Goal: Task Accomplishment & Management: Complete application form

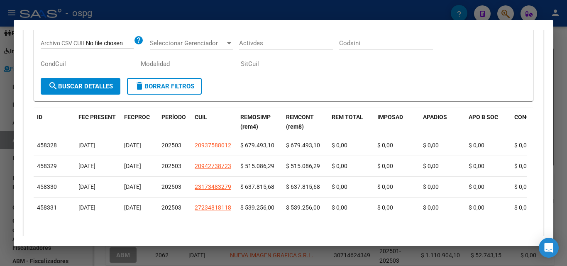
scroll to position [249, 0]
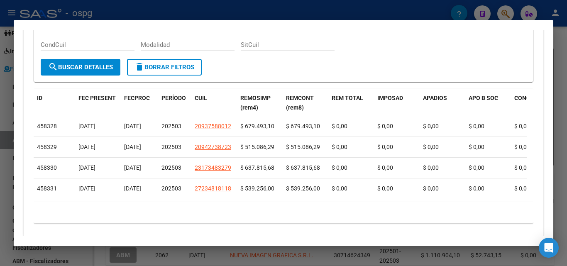
click at [0, 169] on div at bounding box center [283, 133] width 567 height 266
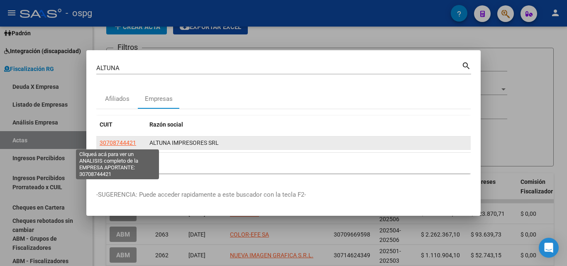
click at [109, 143] on span "30708744421" at bounding box center [118, 142] width 37 height 7
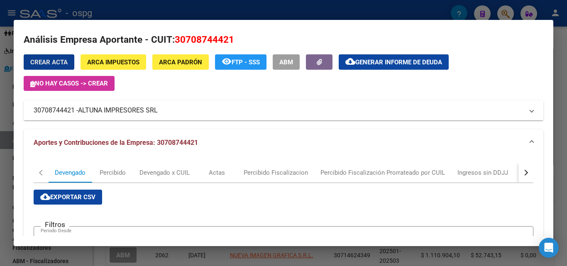
scroll to position [0, 0]
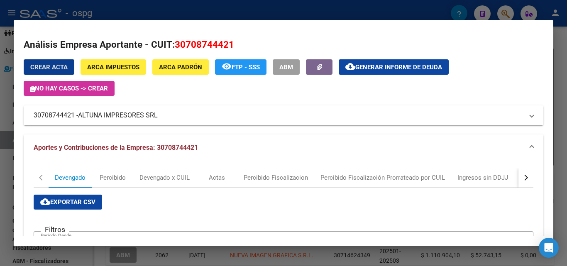
click at [522, 178] on div "button" at bounding box center [525, 178] width 6 height 6
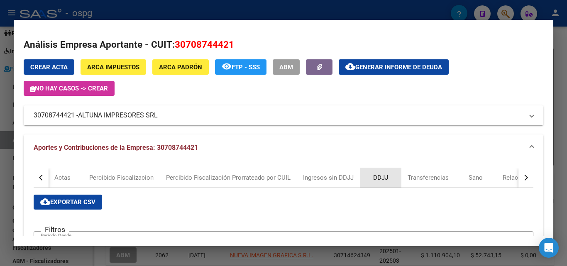
click at [377, 179] on div "DDJJ" at bounding box center [380, 177] width 15 height 9
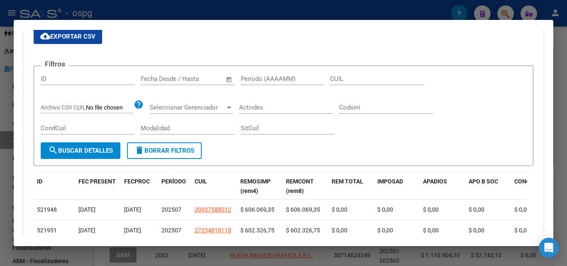
scroll to position [166, 0]
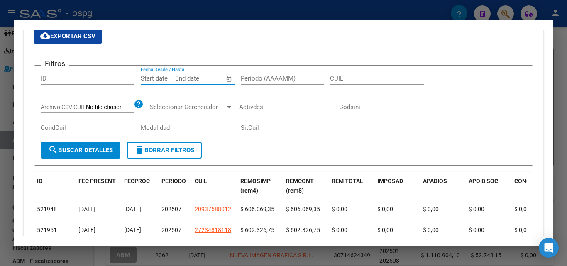
click at [148, 78] on input "text" at bounding box center [154, 78] width 27 height 7
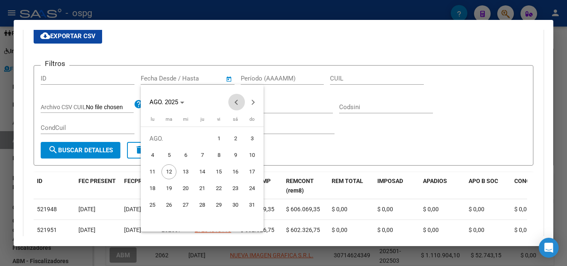
click at [235, 104] on span "Previous month" at bounding box center [236, 102] width 17 height 17
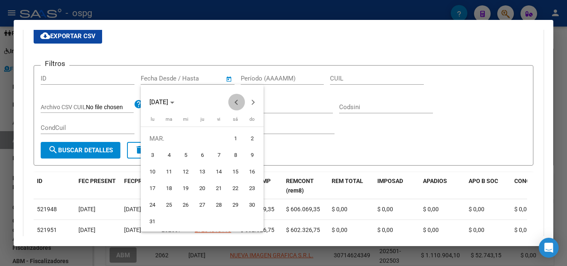
click at [235, 104] on span "Previous month" at bounding box center [236, 102] width 17 height 17
click at [252, 103] on button "Next month" at bounding box center [253, 102] width 17 height 17
click at [233, 139] on span "1" at bounding box center [235, 138] width 15 height 15
type input "[DATE]"
click at [318, 138] on div at bounding box center [283, 133] width 567 height 266
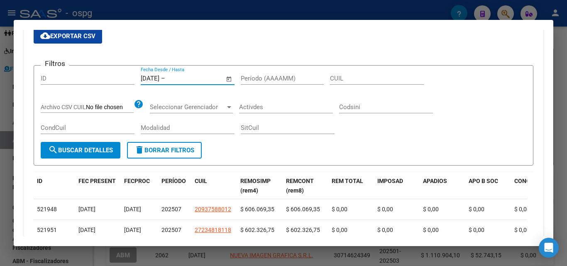
click at [203, 79] on input "text" at bounding box center [187, 78] width 40 height 7
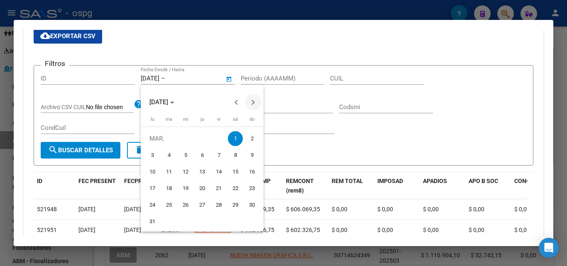
click at [254, 104] on span "Next month" at bounding box center [253, 102] width 17 height 17
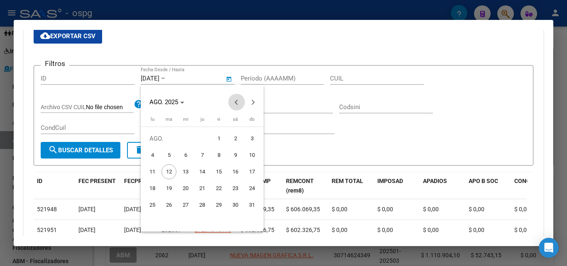
click at [239, 104] on span "Previous month" at bounding box center [236, 102] width 17 height 17
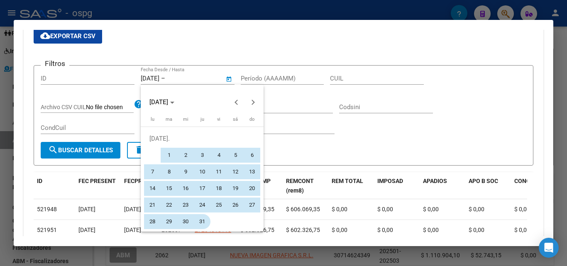
click at [197, 222] on span "31" at bounding box center [202, 221] width 15 height 15
type input "[DATE]"
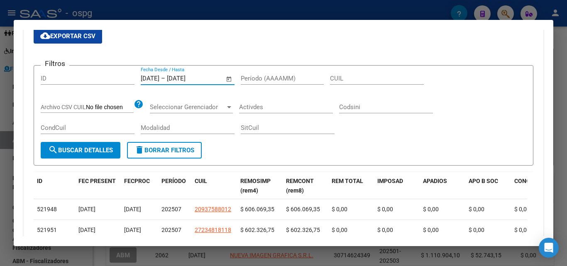
click at [97, 149] on span "search Buscar Detalles" at bounding box center [80, 149] width 65 height 7
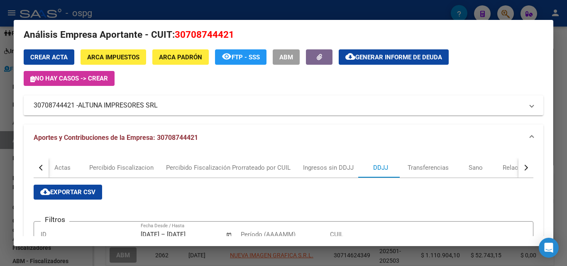
scroll to position [41, 0]
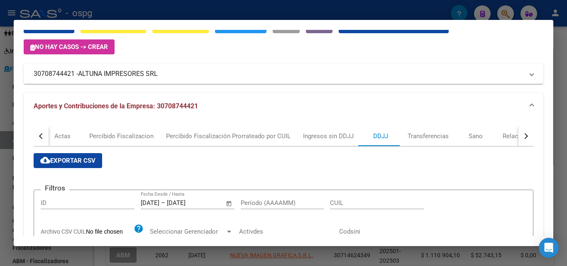
click at [50, 161] on span "cloud_download Exportar CSV" at bounding box center [67, 160] width 55 height 7
click at [0, 111] on div at bounding box center [283, 133] width 567 height 266
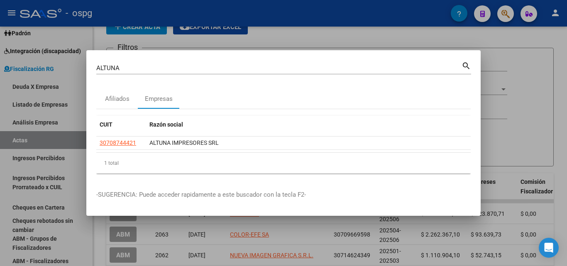
click at [332, 40] on div at bounding box center [283, 133] width 567 height 266
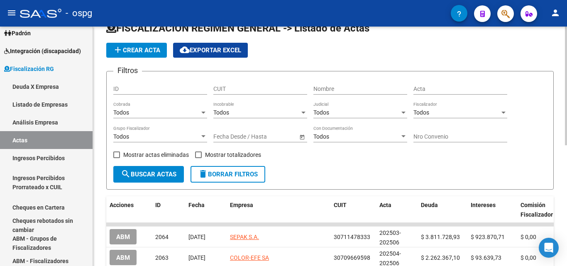
scroll to position [0, 0]
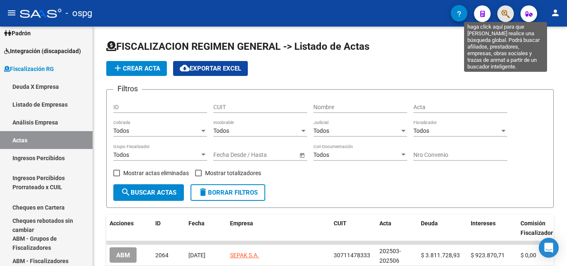
click at [504, 16] on icon "button" at bounding box center [505, 14] width 8 height 10
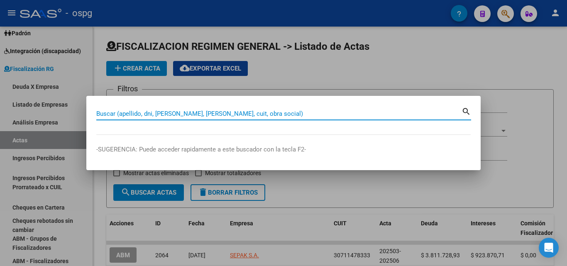
click at [199, 112] on input "Buscar (apellido, dni, [PERSON_NAME], [PERSON_NAME], cuit, obra social)" at bounding box center [278, 113] width 365 height 7
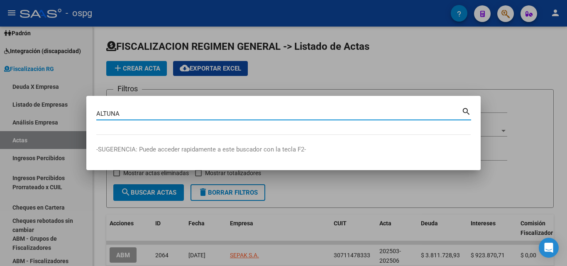
type input "ALTUNA"
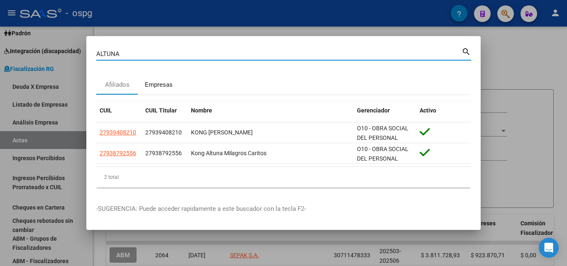
click at [163, 82] on div "Empresas" at bounding box center [159, 85] width 28 height 10
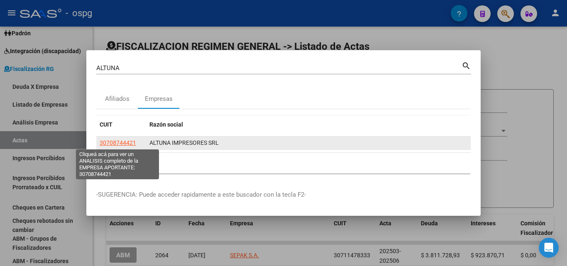
click at [114, 142] on span "30708744421" at bounding box center [118, 142] width 37 height 7
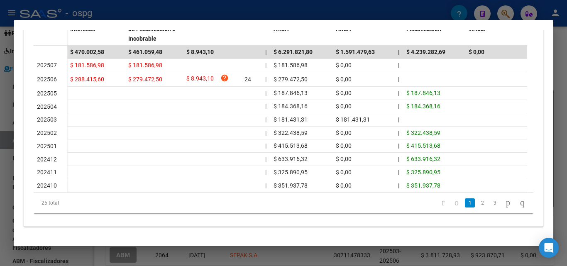
scroll to position [285, 0]
click at [0, 168] on div at bounding box center [283, 133] width 567 height 266
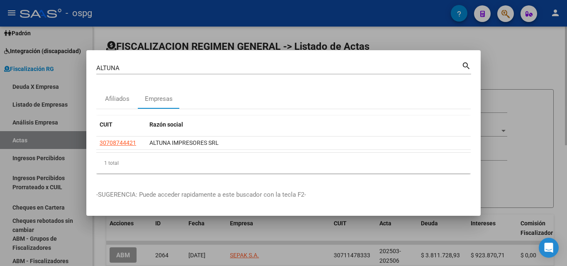
click at [512, 59] on div at bounding box center [283, 133] width 567 height 266
click at [512, 59] on app-list-header "FISCALIZACION REGIMEN GENERAL -> Listado de Actas add Crear Acta cloud_download…" at bounding box center [329, 124] width 447 height 168
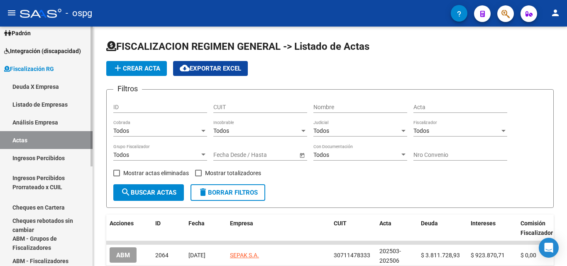
click at [34, 136] on link "Actas" at bounding box center [46, 140] width 92 height 18
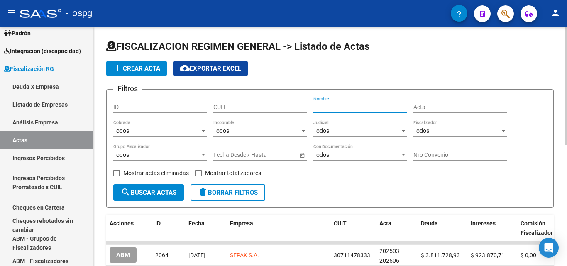
click at [347, 106] on input "Nombre" at bounding box center [360, 107] width 94 height 7
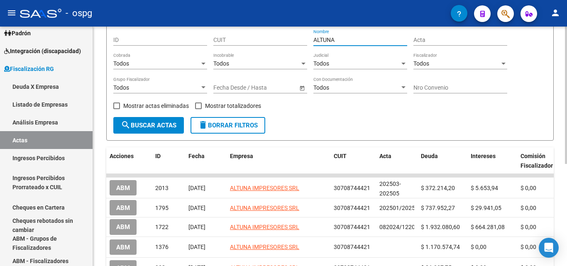
scroll to position [166, 0]
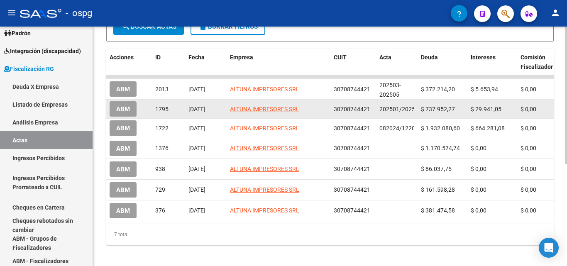
type input "ALTUNA"
click at [117, 106] on span "ABM" at bounding box center [123, 108] width 14 height 7
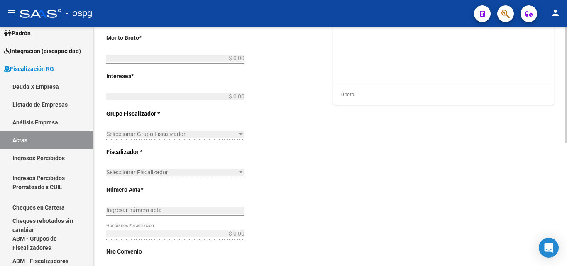
type input "202501"
type input "202502"
type input "$ 767.893,32"
type input "$ 737.952,27"
type input "$ 29.941,05"
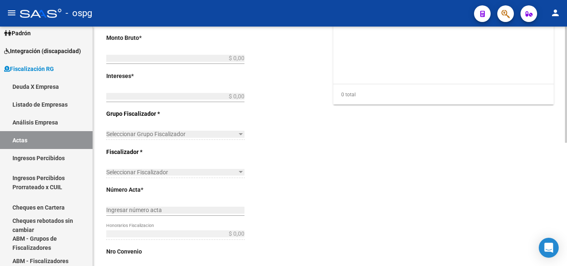
type input "202501/202502"
checkbox input "true"
type input "RECIBO"
type input "[DATE]"
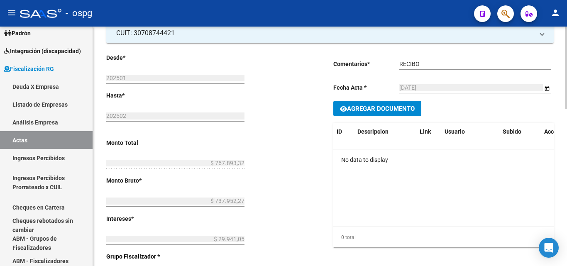
scroll to position [83, 0]
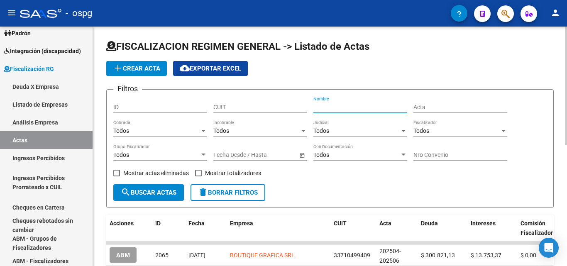
click at [350, 106] on input "Nombre" at bounding box center [360, 107] width 94 height 7
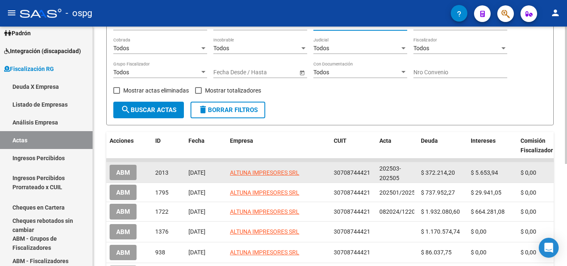
scroll to position [83, 0]
type input "ALTUNA"
click at [122, 171] on span "ABM" at bounding box center [123, 171] width 14 height 7
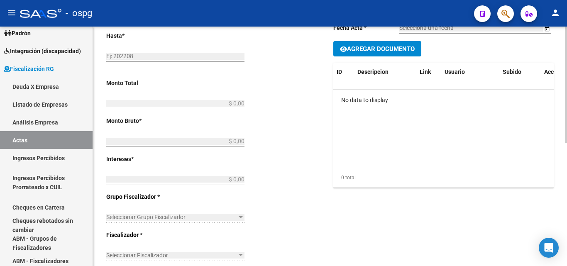
type input "202503"
type input "202505"
type input "$ 377.868,14"
type input "$ 372.214,20"
type input "$ 5.653,94"
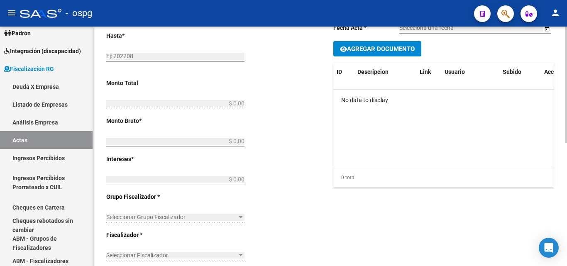
type input "202503-202505"
checkbox input "true"
type input "RECIBO 43076"
type input "[DATE]"
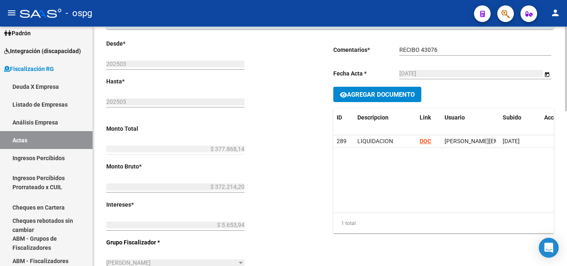
scroll to position [83, 0]
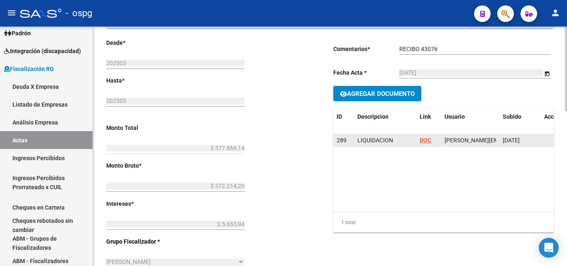
click at [424, 142] on strong "DOC" at bounding box center [425, 140] width 12 height 7
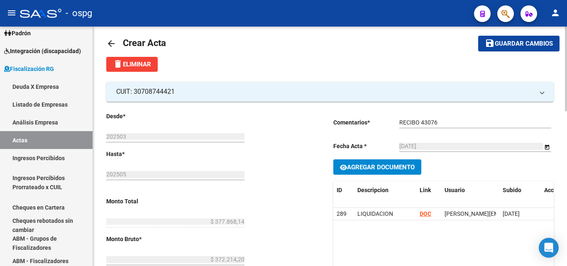
scroll to position [0, 0]
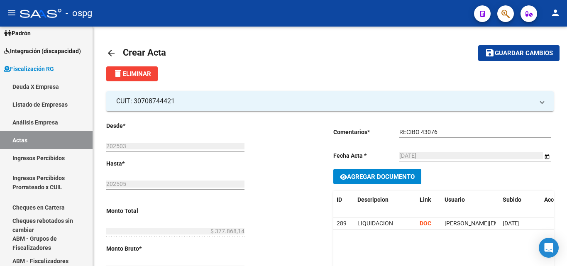
click at [499, 14] on button "button" at bounding box center [505, 13] width 17 height 17
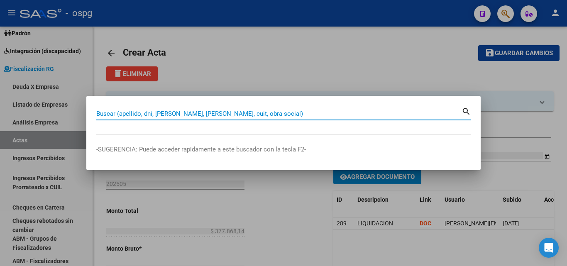
click at [187, 110] on input "Buscar (apellido, dni, [PERSON_NAME], [PERSON_NAME], cuit, obra social)" at bounding box center [278, 113] width 365 height 7
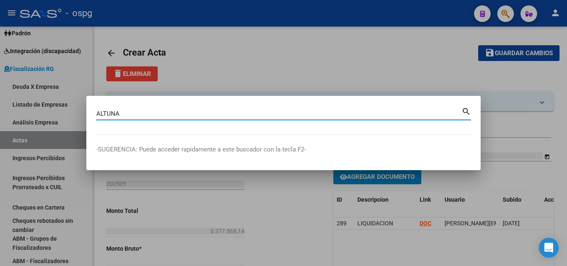
type input "ALTUNA"
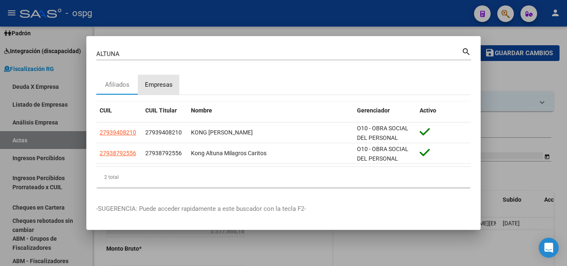
click at [170, 86] on div "Empresas" at bounding box center [159, 85] width 28 height 10
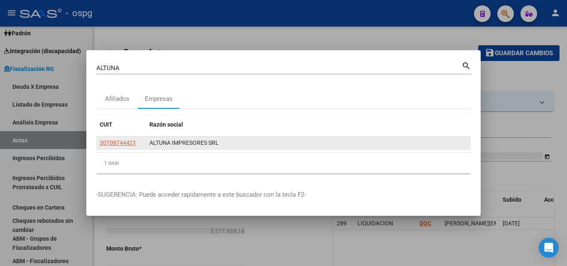
click at [118, 146] on app-link-go-to "30708744421" at bounding box center [118, 143] width 37 height 10
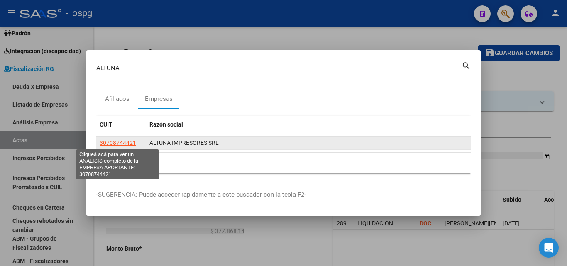
click at [117, 142] on span "30708744421" at bounding box center [118, 142] width 37 height 7
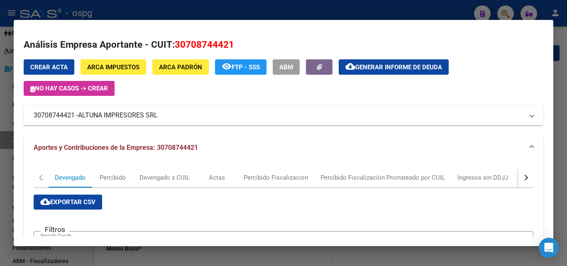
click at [522, 177] on div "button" at bounding box center [525, 178] width 6 height 6
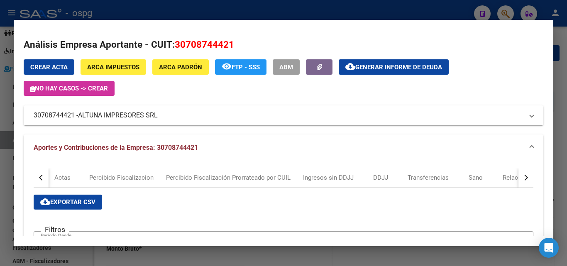
click at [518, 177] on button "button" at bounding box center [525, 178] width 15 height 20
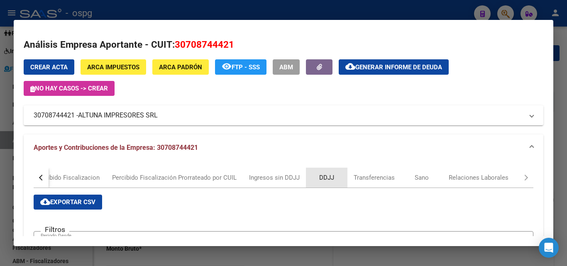
click at [333, 180] on div "DDJJ" at bounding box center [326, 178] width 41 height 20
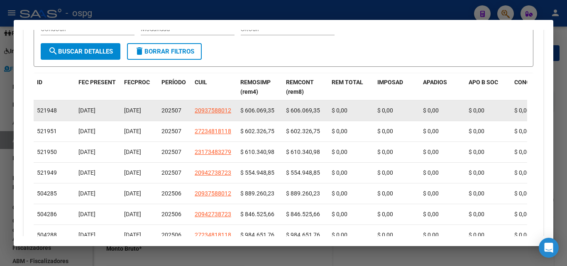
scroll to position [57, 0]
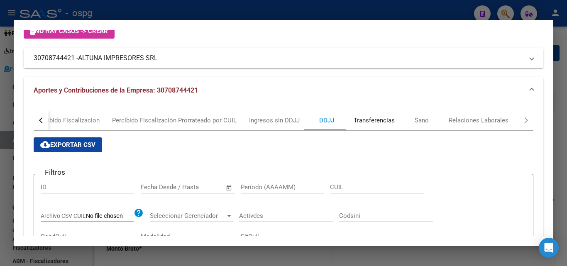
click at [372, 121] on div "Transferencias" at bounding box center [373, 120] width 41 height 9
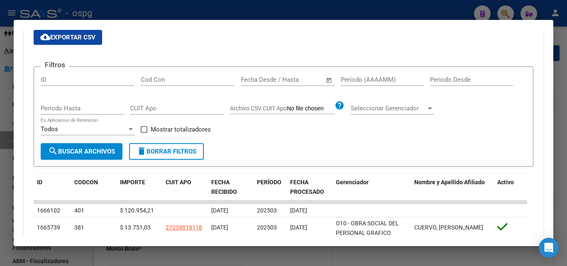
scroll to position [166, 0]
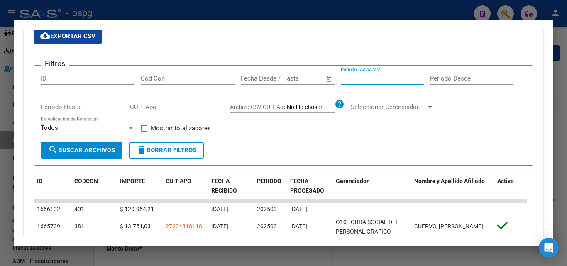
click at [365, 78] on input "Período (AAAAMM)" at bounding box center [382, 78] width 83 height 7
type input "202503"
drag, startPoint x: 144, startPoint y: 127, endPoint x: 127, endPoint y: 133, distance: 18.6
click at [144, 127] on span at bounding box center [144, 128] width 7 height 7
click at [144, 131] on input "Mostrar totalizadores" at bounding box center [144, 131] width 0 height 0
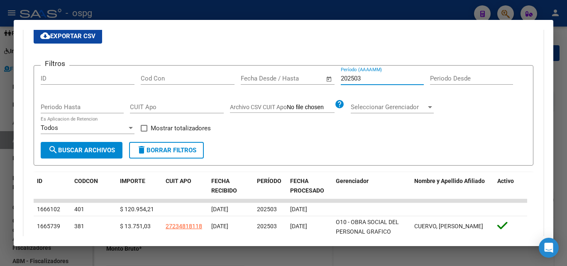
checkbox input "true"
click at [93, 151] on span "search Buscar Archivos" at bounding box center [81, 149] width 67 height 7
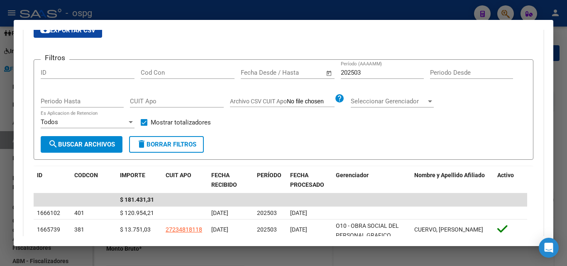
scroll to position [161, 0]
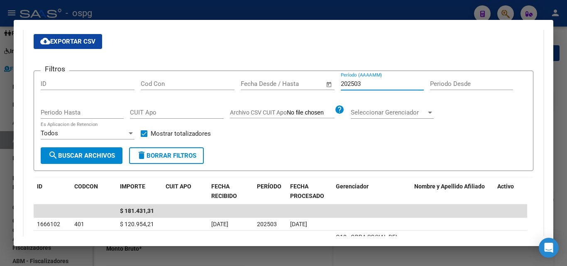
click at [365, 85] on input "202503" at bounding box center [382, 83] width 83 height 7
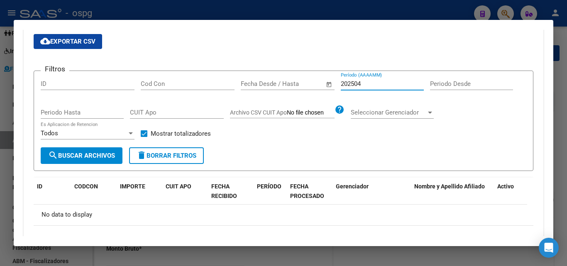
type input "202504"
click at [0, 117] on div at bounding box center [283, 133] width 567 height 266
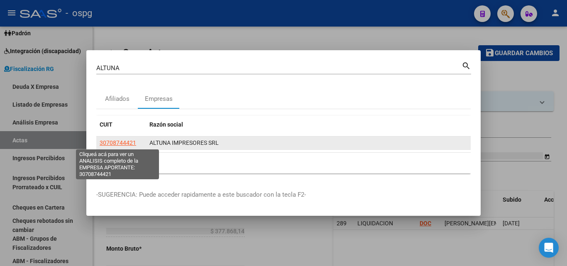
click at [111, 142] on span "30708744421" at bounding box center [118, 142] width 37 height 7
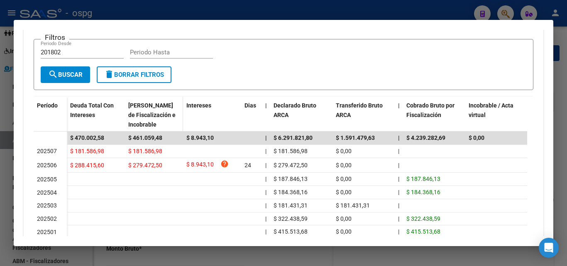
scroll to position [285, 0]
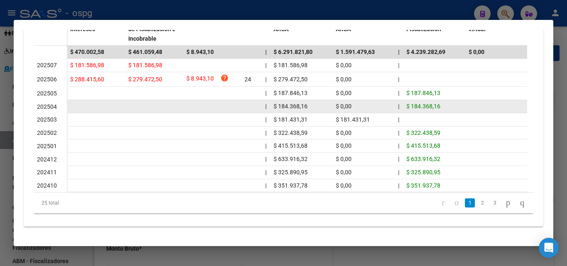
click at [424, 103] on span "$ 184.368,16" at bounding box center [423, 106] width 34 height 7
click at [49, 103] on span "202504" at bounding box center [47, 106] width 20 height 7
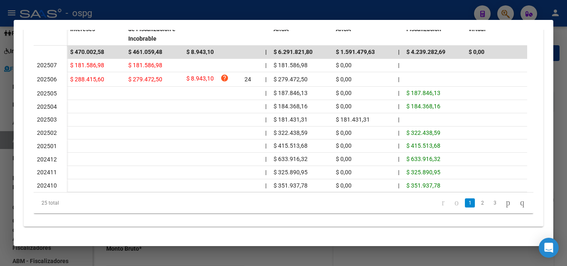
drag, startPoint x: 49, startPoint y: 100, endPoint x: 0, endPoint y: 115, distance: 50.9
click at [39, 103] on span "202504" at bounding box center [47, 106] width 20 height 7
click at [0, 129] on div at bounding box center [283, 133] width 567 height 266
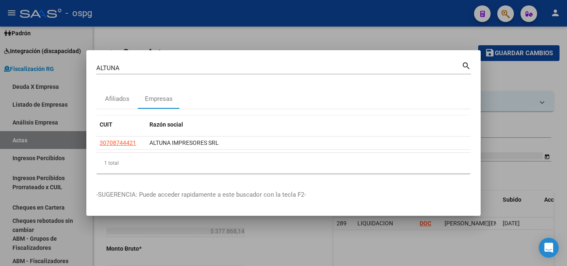
click at [499, 71] on div at bounding box center [283, 133] width 567 height 266
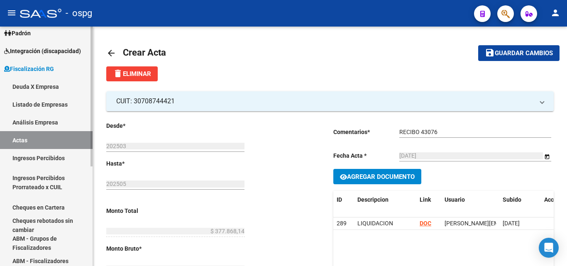
click at [32, 137] on link "Actas" at bounding box center [46, 140] width 92 height 18
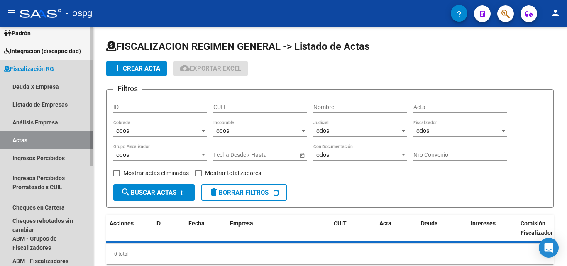
click at [32, 137] on link "Actas" at bounding box center [46, 140] width 92 height 18
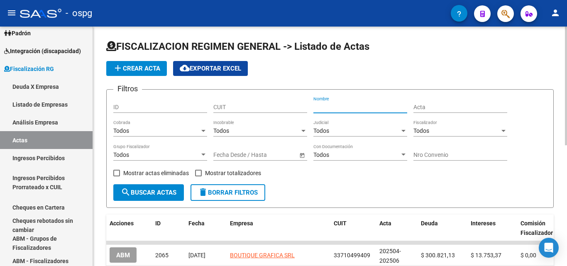
click at [364, 107] on input "Nombre" at bounding box center [360, 107] width 94 height 7
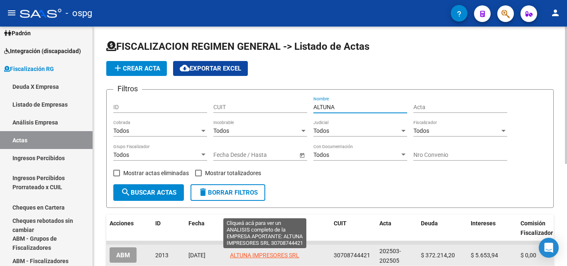
type input "ALTUNA"
click at [287, 256] on span "ALTUNA IMPRESORES SRL" at bounding box center [264, 255] width 69 height 7
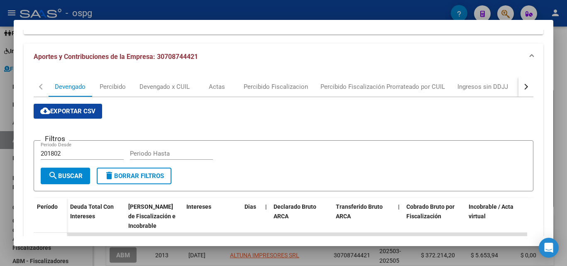
scroll to position [166, 0]
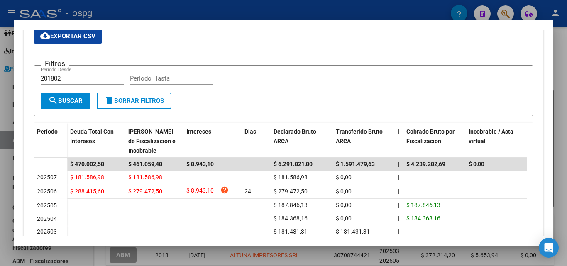
click at [0, 161] on div at bounding box center [283, 133] width 567 height 266
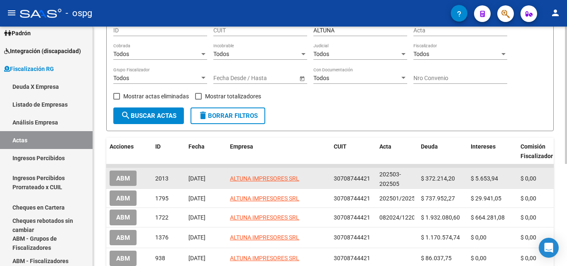
scroll to position [83, 0]
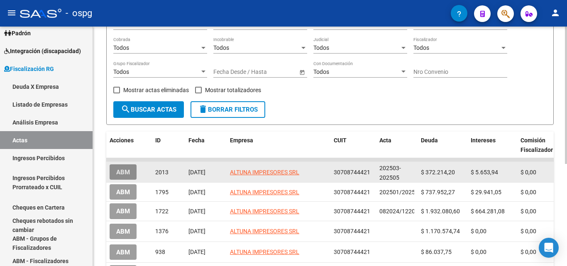
click at [119, 175] on span "ABM" at bounding box center [123, 171] width 14 height 7
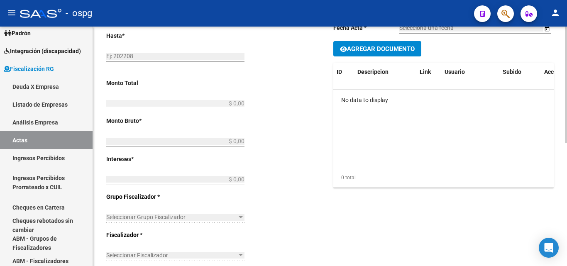
type input "202503"
type input "202505"
type input "$ 377.868,14"
type input "$ 372.214,20"
type input "$ 5.653,94"
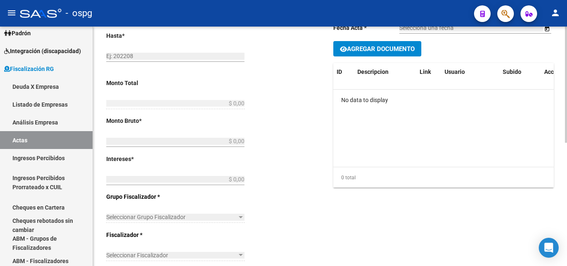
type input "202503-202505"
checkbox input "true"
type input "RECIBO 43076"
type input "[DATE]"
